Goal: Navigation & Orientation: Understand site structure

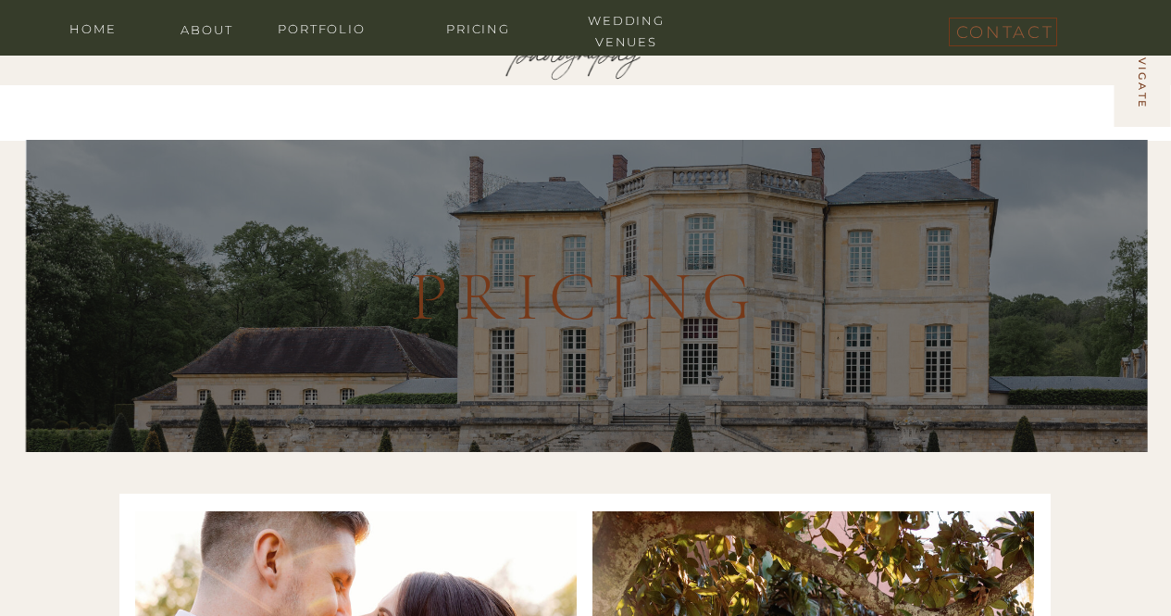
scroll to position [5512, 0]
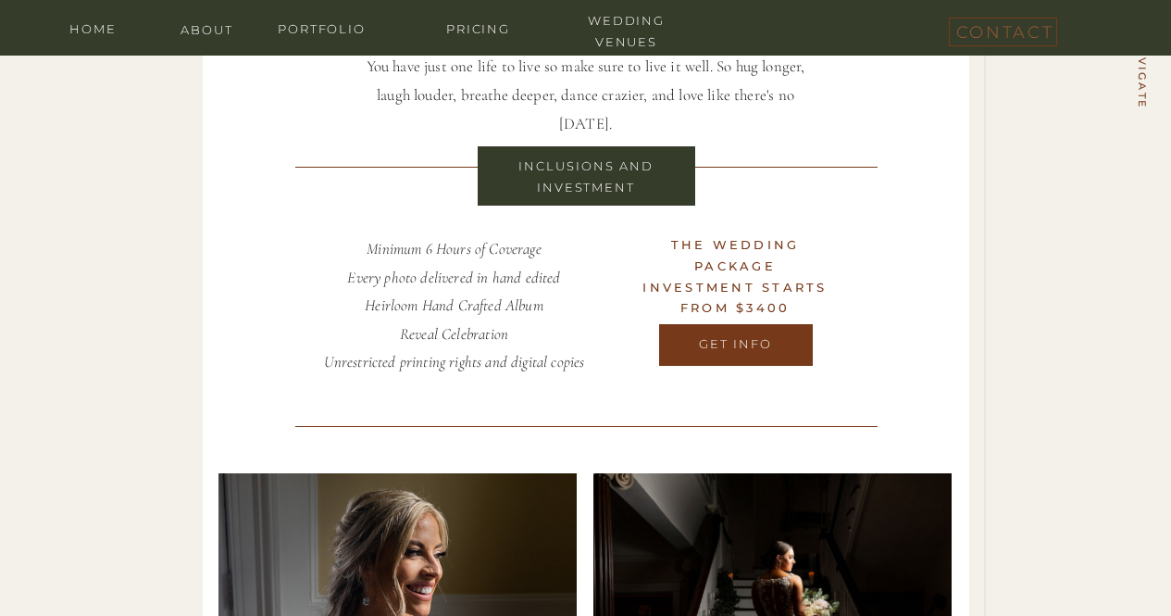
drag, startPoint x: 0, startPoint y: 0, endPoint x: 910, endPoint y: 277, distance: 951.1
click at [910, 277] on div at bounding box center [586, 291] width 766 height 1255
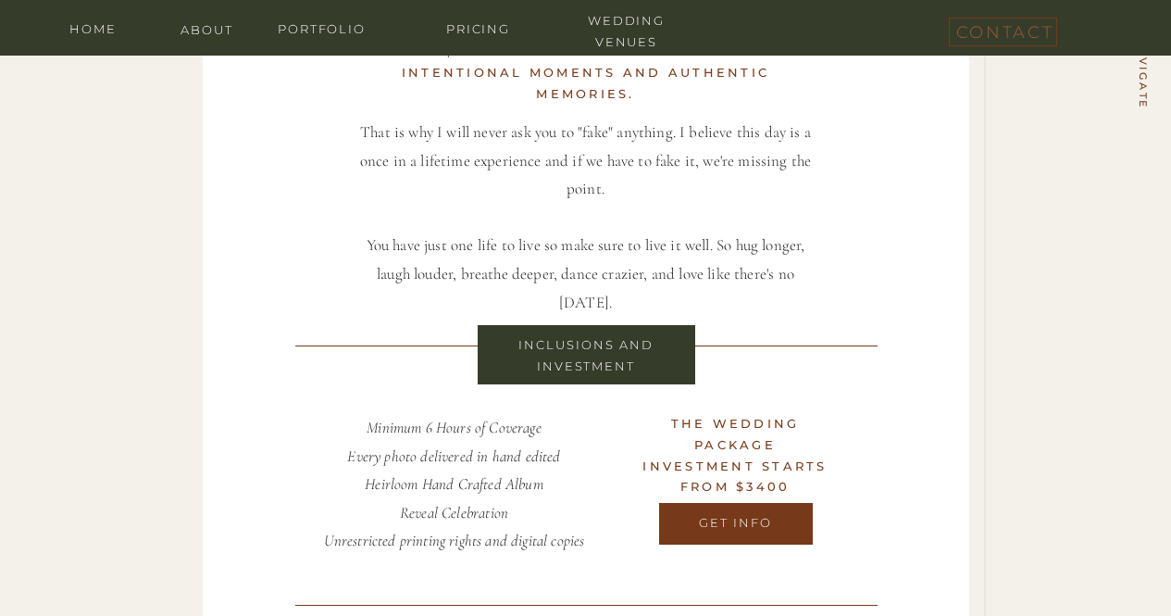
scroll to position [5332, 0]
click at [103, 27] on nav "home" at bounding box center [93, 28] width 74 height 18
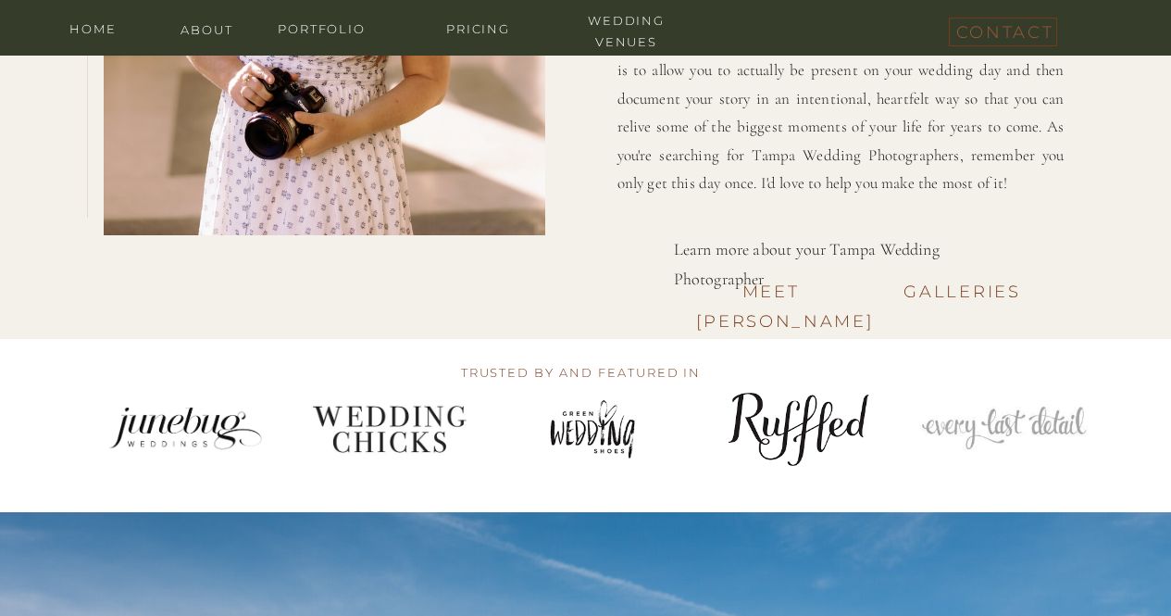
scroll to position [2549, 0]
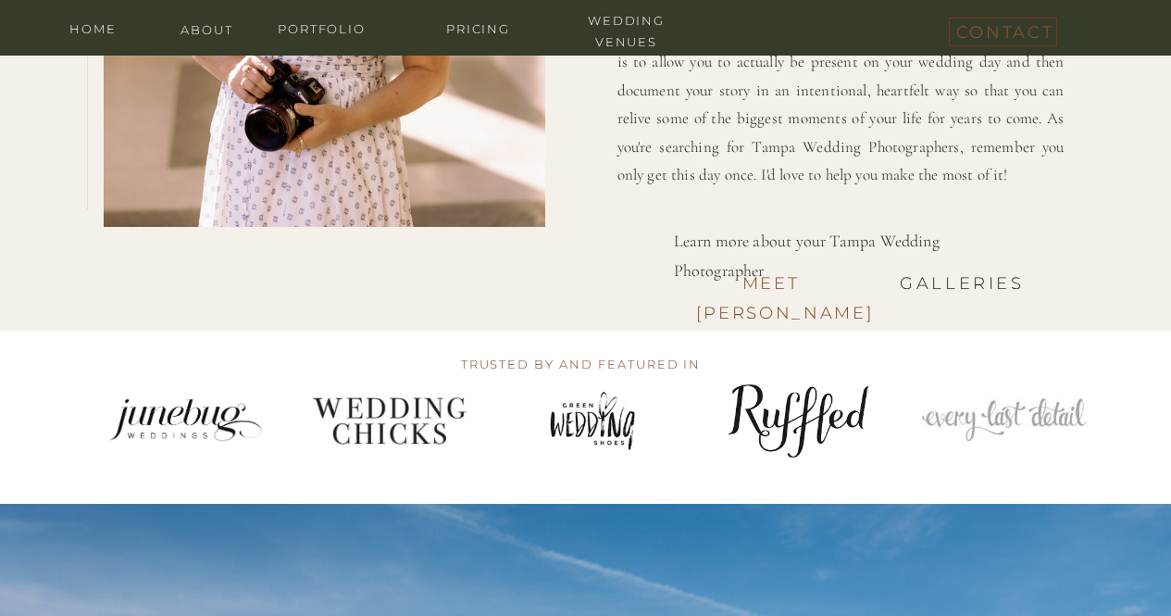
click at [950, 273] on h3 "Galleries" at bounding box center [963, 279] width 150 height 23
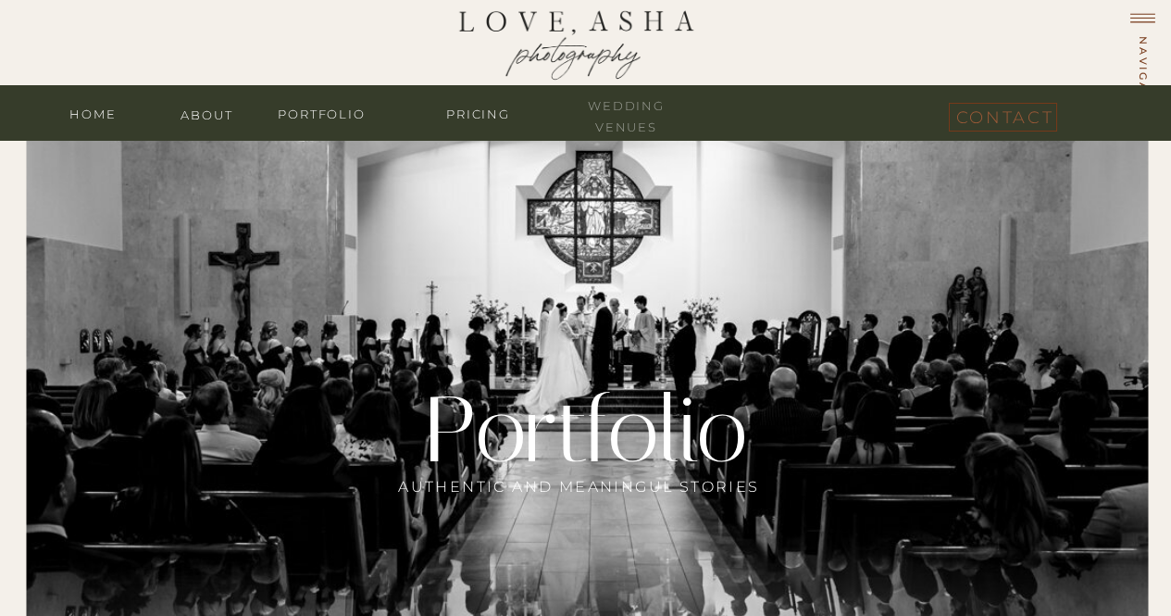
click at [639, 108] on nav "wedding venues" at bounding box center [626, 104] width 111 height 18
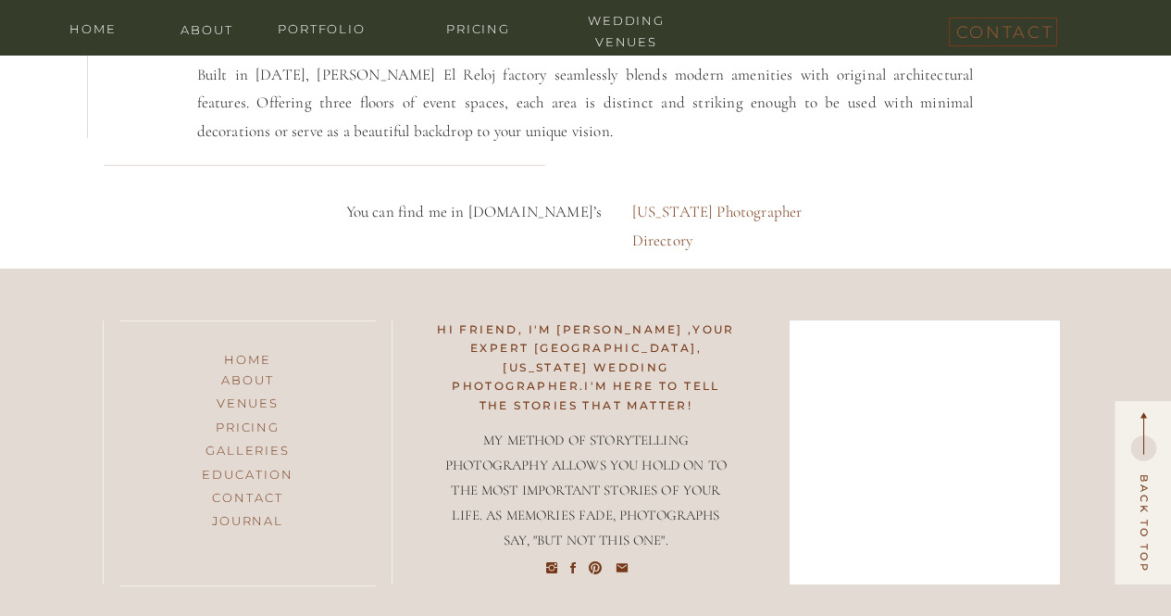
scroll to position [9923, 0]
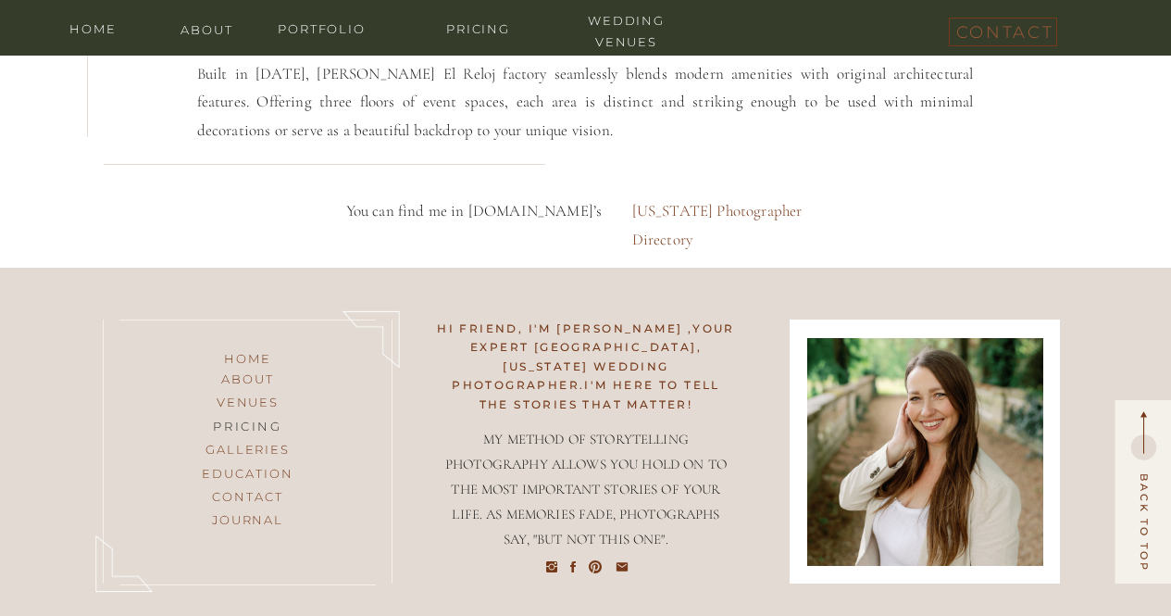
click at [247, 418] on h3 "pricing" at bounding box center [248, 427] width 150 height 23
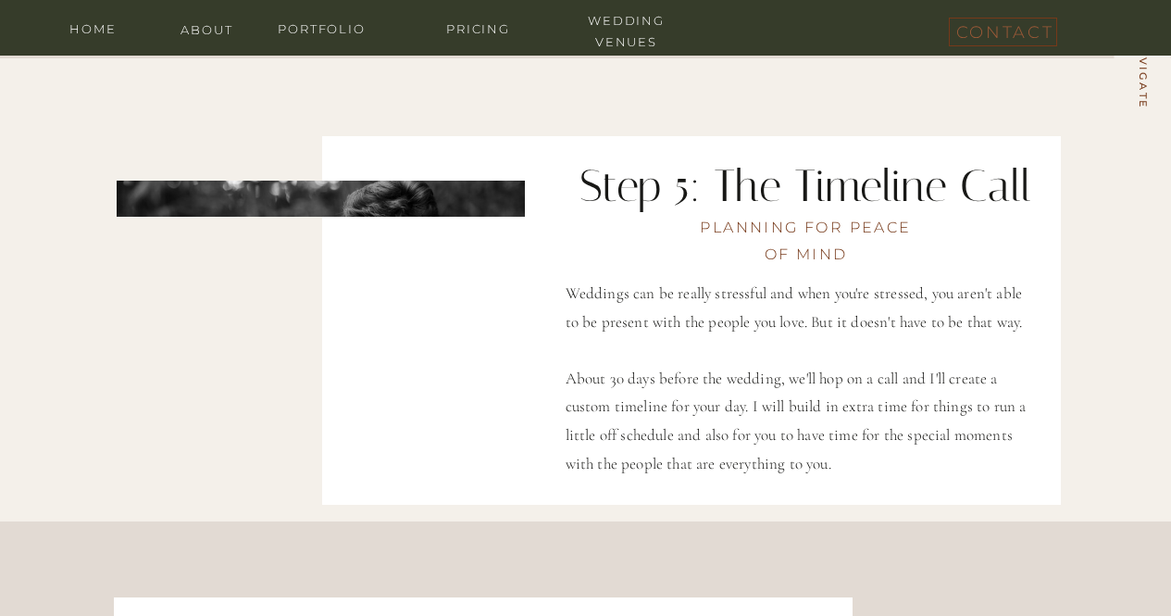
scroll to position [3509, 0]
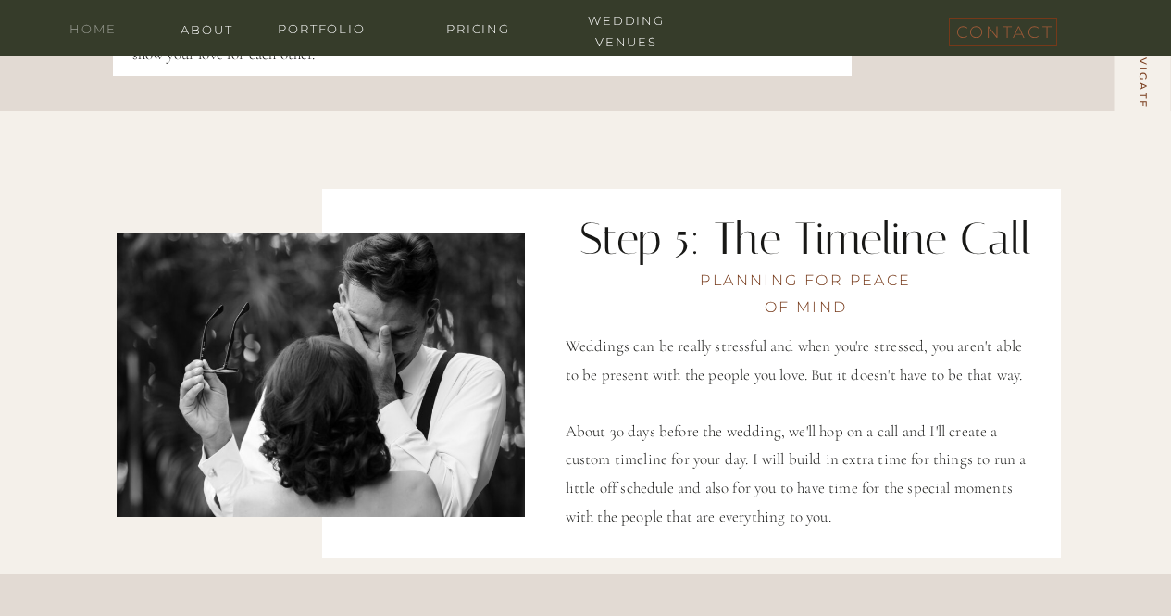
click at [101, 31] on nav "home" at bounding box center [93, 28] width 74 height 18
